Goal: Answer question/provide support: Share knowledge or assist other users

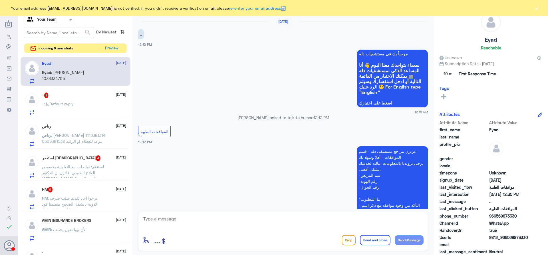
scroll to position [313, 0]
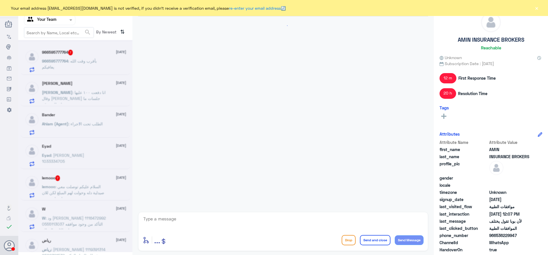
scroll to position [410, 0]
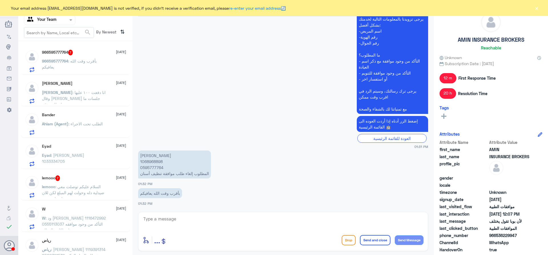
click at [93, 65] on p "966595777764 : بأقرب وقت [DEMOGRAPHIC_DATA] يعافيكم" at bounding box center [74, 65] width 64 height 14
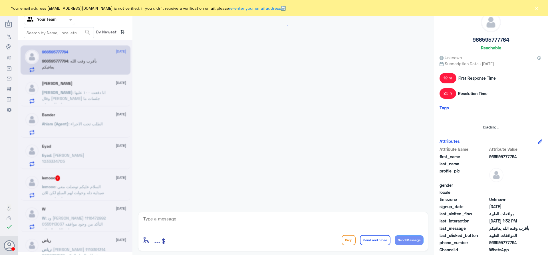
scroll to position [410, 0]
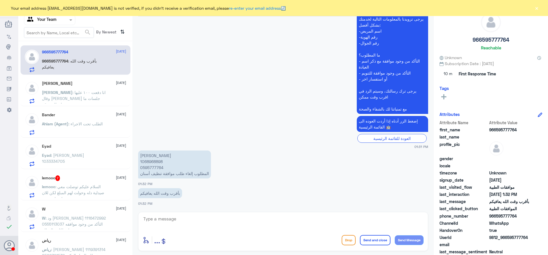
click at [155, 160] on p "[PERSON_NAME] 1068968898 0595777764 المطلوب إلغاء طلب موافقة تنظيف أسنان" at bounding box center [174, 164] width 73 height 28
copy p "1068968898"
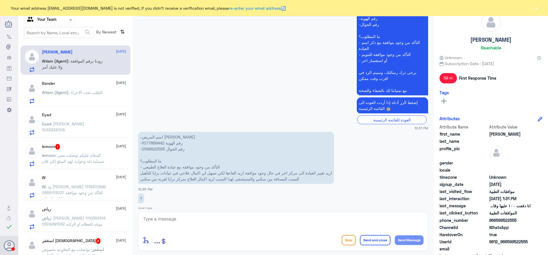
scroll to position [501, 0]
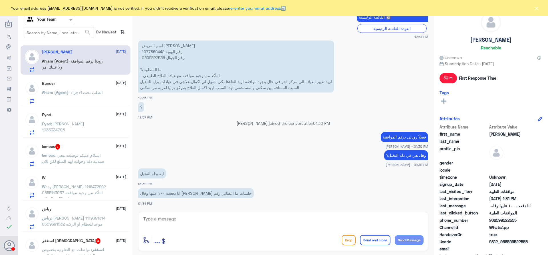
click at [83, 61] on span ": زودنا برقم الموافقة ولا عليك أمر" at bounding box center [72, 63] width 61 height 11
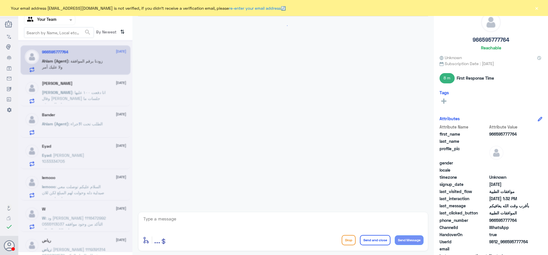
scroll to position [439, 0]
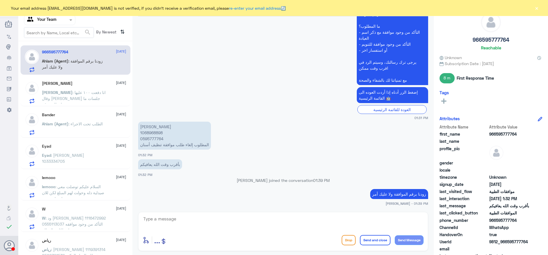
click at [71, 96] on span ": انا دفعت ١٠٠ عليها وقال لي ٦ جلسات ما اعطاني رقم" at bounding box center [74, 98] width 64 height 17
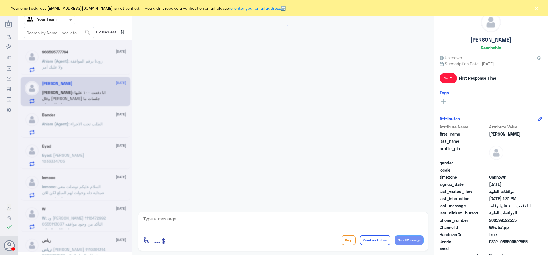
scroll to position [501, 0]
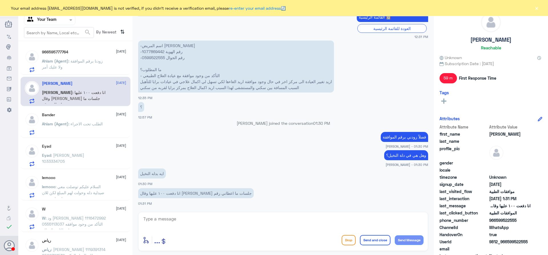
click at [81, 154] on span ": [PERSON_NAME] 1033334705" at bounding box center [63, 158] width 42 height 11
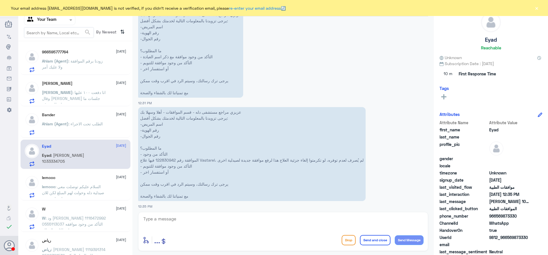
scroll to position [313, 0]
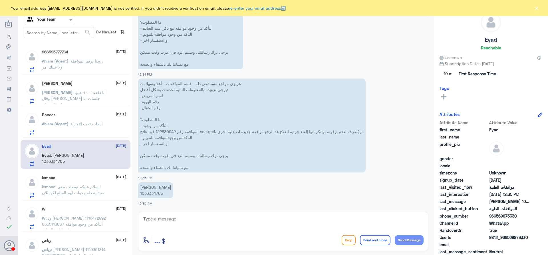
click at [67, 185] on span ": السلام عليكم توصلت معي صيدلية دله وحولت لهم المبلغ لكن للان ماوصلني شي" at bounding box center [73, 192] width 62 height 17
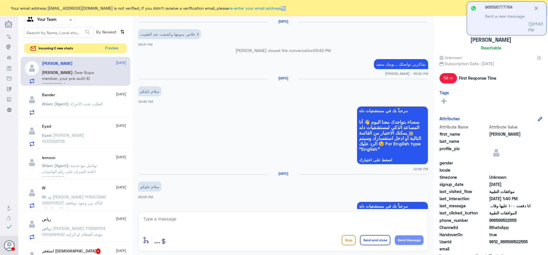
scroll to position [501, 0]
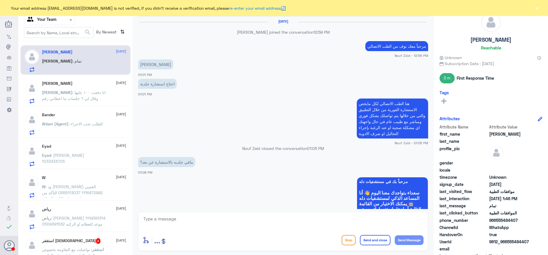
click at [536, 8] on button "×" at bounding box center [537, 8] width 6 height 6
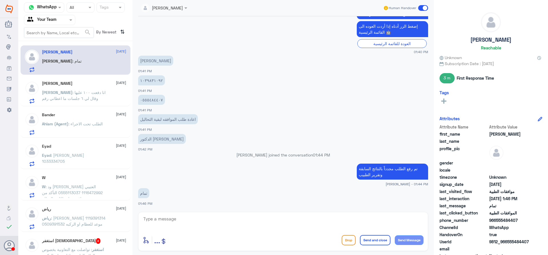
click at [69, 98] on span ": انا دفعت ١٠٠ عليها وقال لي ٦ جلسات ما اعطاني رقم" at bounding box center [74, 95] width 64 height 11
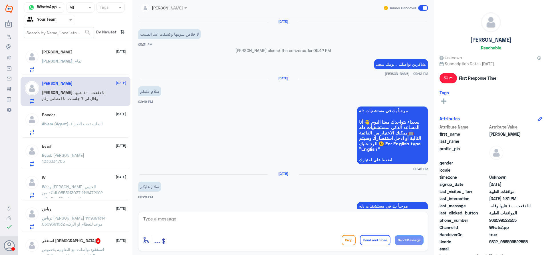
scroll to position [501, 0]
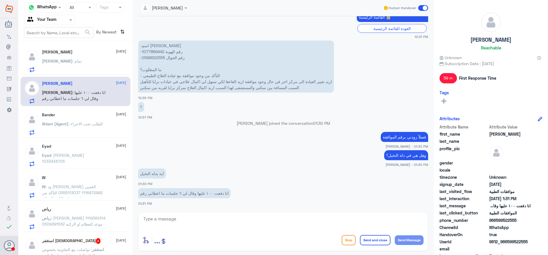
click at [157, 52] on p "-اسم المريض عبدالعزيز عوض الدلبحي -رقم الهوية 1077869442 -رقم الجوال 0599522555…" at bounding box center [236, 67] width 196 height 52
copy p "1077869442"
